Goal: Entertainment & Leisure: Consume media (video, audio)

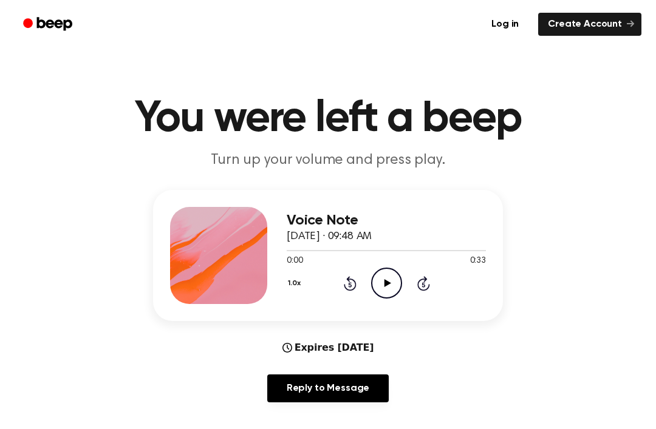
click at [383, 290] on icon "Play Audio" at bounding box center [386, 283] width 31 height 31
click at [55, 45] on div "Log in Create Account" at bounding box center [328, 24] width 627 height 49
click at [396, 281] on icon "Play Audio" at bounding box center [386, 283] width 31 height 31
click at [387, 284] on icon "Pause Audio" at bounding box center [386, 283] width 31 height 31
click at [377, 289] on icon "Play Audio" at bounding box center [386, 283] width 31 height 31
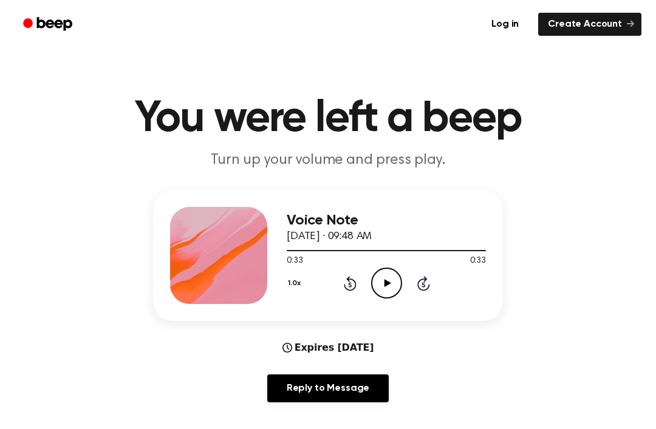
click at [377, 293] on icon "Play Audio" at bounding box center [386, 283] width 31 height 31
click at [349, 293] on div "1.0x Rewind 5 seconds Pause Audio Skip 5 seconds" at bounding box center [386, 283] width 199 height 31
click at [343, 295] on div "1.0x Rewind 5 seconds Pause Audio Skip 5 seconds" at bounding box center [386, 283] width 199 height 31
click at [347, 298] on div "1.0x Rewind 5 seconds Pause Audio Skip 5 seconds" at bounding box center [386, 283] width 199 height 31
click at [367, 304] on div "Voice Note [DATE] · 09:48 AM 0:32 0:33 Your browser does not support the [objec…" at bounding box center [386, 255] width 199 height 97
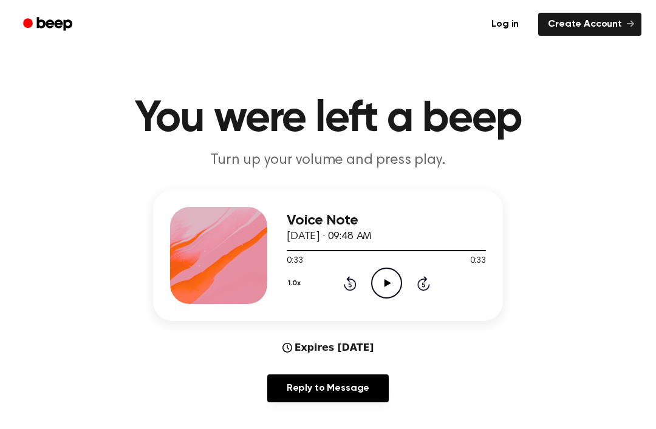
click at [340, 281] on div "1.0x Rewind 5 seconds Play Audio Skip 5 seconds" at bounding box center [386, 283] width 199 height 31
click at [345, 284] on icon at bounding box center [350, 283] width 13 height 15
click at [345, 287] on icon at bounding box center [350, 283] width 13 height 15
click at [344, 287] on icon at bounding box center [350, 283] width 13 height 15
click at [343, 296] on div "1.0x Rewind 5 seconds Play Audio Skip 5 seconds" at bounding box center [386, 283] width 199 height 31
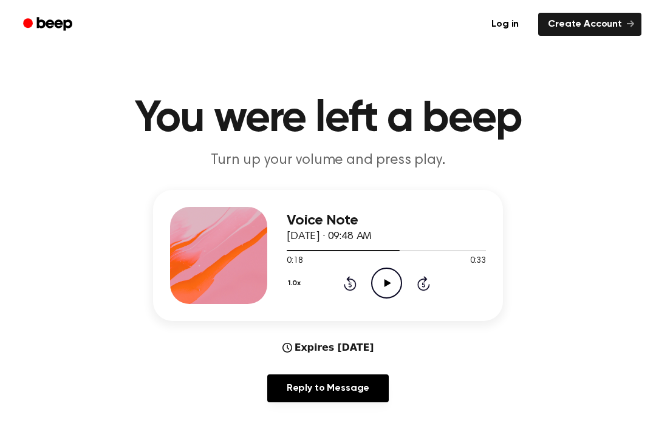
click at [347, 282] on icon "Rewind 5 seconds" at bounding box center [349, 284] width 13 height 16
click at [340, 277] on div "1.0x Rewind 5 seconds Play Audio Skip 5 seconds" at bounding box center [386, 283] width 199 height 31
click at [340, 280] on div "1.0x Rewind 5 seconds Play Audio Skip 5 seconds" at bounding box center [386, 283] width 199 height 31
click at [343, 278] on icon "Rewind 5 seconds" at bounding box center [349, 284] width 13 height 16
click at [342, 278] on div "1.0x Rewind 5 seconds Play Audio Skip 5 seconds" at bounding box center [386, 283] width 199 height 31
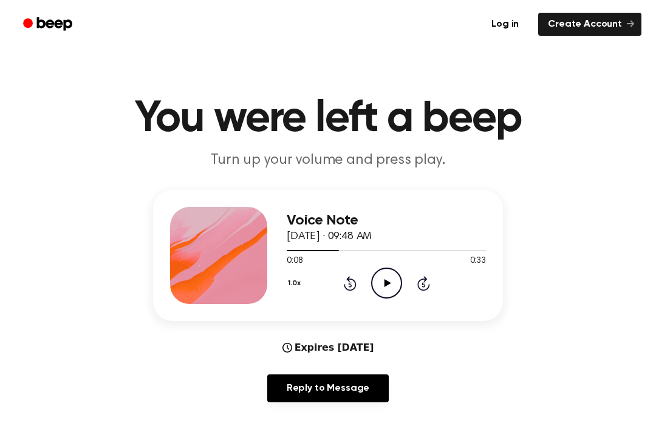
click at [343, 276] on icon "Rewind 5 seconds" at bounding box center [349, 284] width 13 height 16
click at [341, 274] on div "1.0x Rewind 5 seconds Play Audio Skip 5 seconds" at bounding box center [386, 283] width 199 height 31
click at [335, 293] on div "1.0x Rewind 5 seconds Play Audio Skip 5 seconds" at bounding box center [386, 283] width 199 height 31
click at [348, 285] on icon "Rewind 5 seconds" at bounding box center [349, 284] width 13 height 16
click at [333, 278] on div "1.0x Rewind 5 seconds Play Audio Skip 5 seconds" at bounding box center [386, 283] width 199 height 31
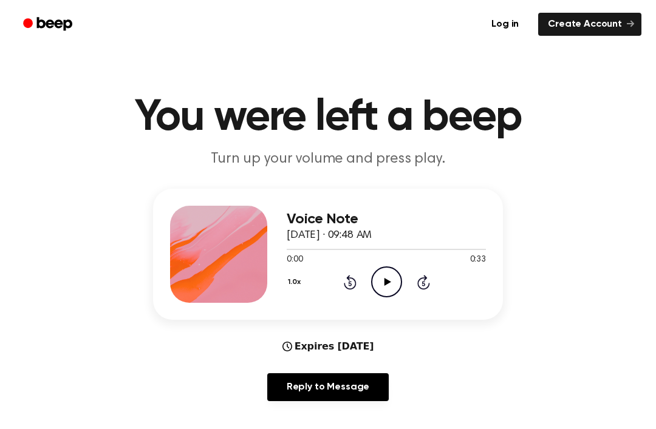
scroll to position [1, 0]
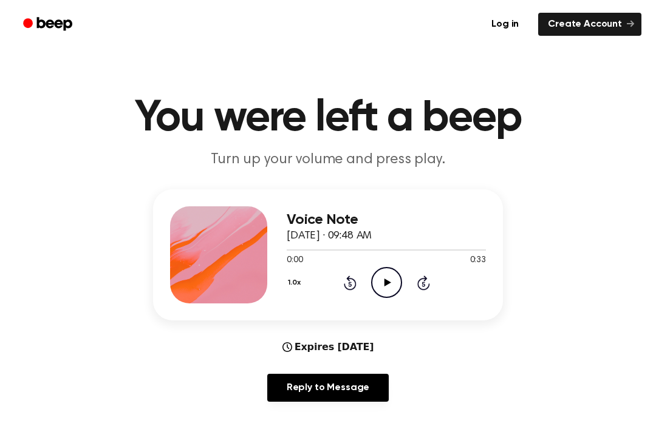
click at [397, 292] on icon "Play Audio" at bounding box center [386, 282] width 31 height 31
click at [350, 278] on icon at bounding box center [350, 283] width 13 height 15
click at [350, 278] on icon "Rewind 5 seconds" at bounding box center [349, 283] width 13 height 16
click at [347, 279] on icon at bounding box center [350, 283] width 13 height 15
click at [354, 298] on div "Voice Note [DATE] · 09:48 AM 0:18 0:33 Your browser does not support the [objec…" at bounding box center [386, 255] width 199 height 97
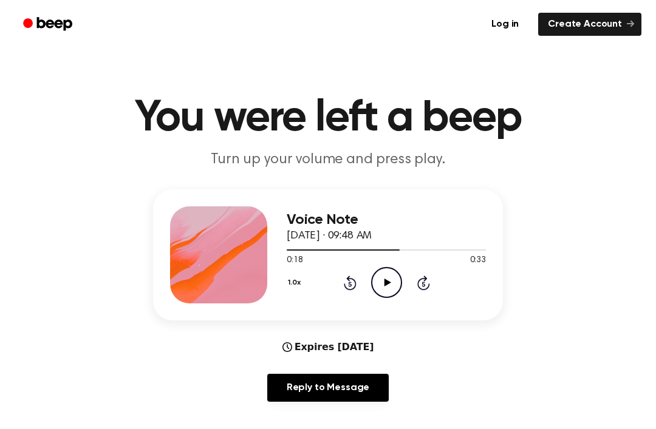
click at [353, 298] on div "1.0x Rewind 5 seconds Play Audio Skip 5 seconds" at bounding box center [386, 282] width 199 height 31
click at [349, 287] on icon "Rewind 5 seconds" at bounding box center [349, 283] width 13 height 16
click at [349, 286] on icon at bounding box center [349, 284] width 3 height 5
click at [347, 282] on icon "Rewind 5 seconds" at bounding box center [349, 283] width 13 height 16
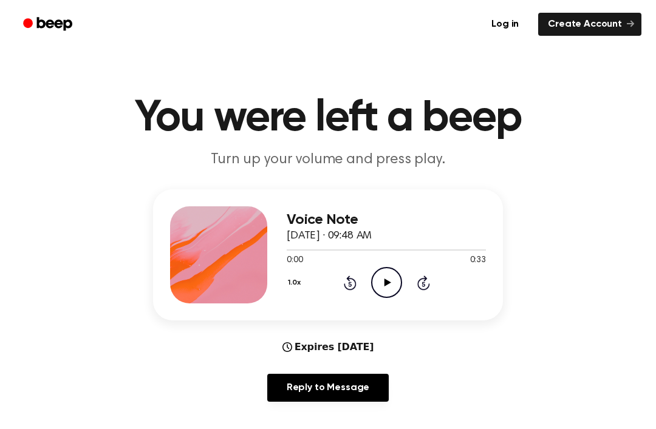
click at [339, 281] on div "1.0x Rewind 5 seconds Play Audio Skip 5 seconds" at bounding box center [386, 282] width 199 height 31
click at [379, 279] on icon "Play Audio" at bounding box center [386, 282] width 31 height 31
click at [269, 24] on ul "Log in Create Account" at bounding box center [367, 24] width 549 height 28
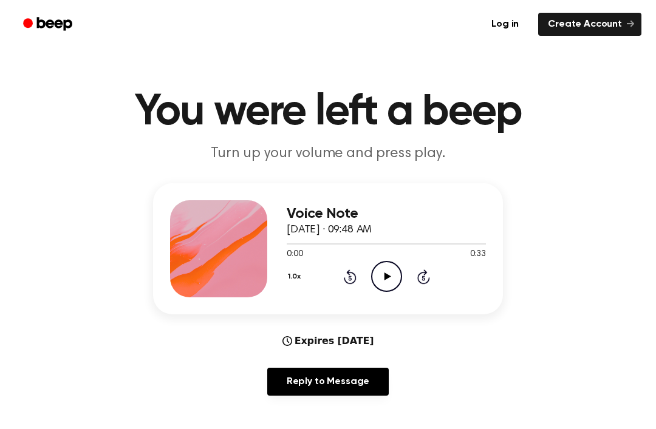
scroll to position [0, 0]
